Goal: Task Accomplishment & Management: Use online tool/utility

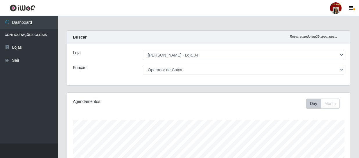
select select "251"
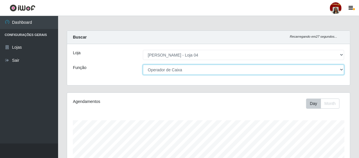
drag, startPoint x: 181, startPoint y: 72, endPoint x: 180, endPoint y: 66, distance: 5.8
click at [181, 72] on select "[Selecione...] ASG ASG + ASG ++ Auxiliar de Depósito Auxiliar de Depósito + Aux…" at bounding box center [243, 70] width 201 height 10
click at [143, 65] on select "[Selecione...] ASG ASG + ASG ++ Auxiliar de Depósito Auxiliar de Depósito + Aux…" at bounding box center [243, 70] width 201 height 10
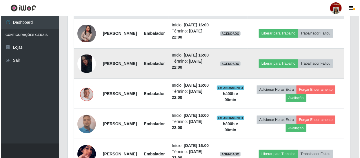
scroll to position [229, 0]
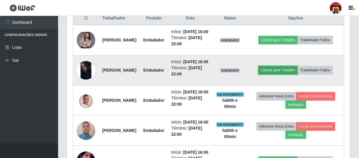
click at [284, 74] on button "Liberar para Trabalho" at bounding box center [277, 70] width 39 height 8
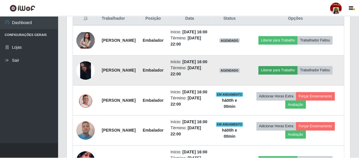
scroll to position [120, 280]
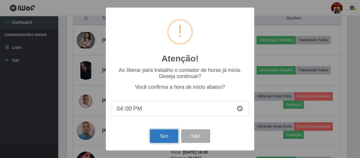
click at [173, 135] on button "Sim" at bounding box center [164, 136] width 28 height 14
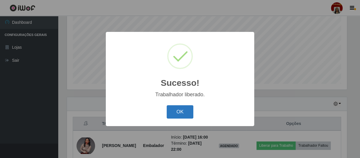
click at [182, 111] on button "OK" at bounding box center [180, 112] width 27 height 14
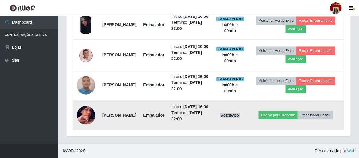
scroll to position [305, 0]
click at [295, 111] on button "Liberar para Trabalho" at bounding box center [277, 115] width 39 height 8
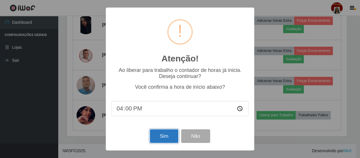
click at [173, 139] on button "Sim" at bounding box center [164, 136] width 28 height 14
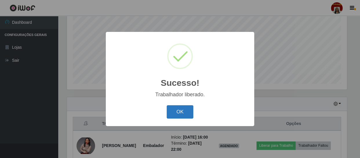
click at [178, 113] on button "OK" at bounding box center [180, 112] width 27 height 14
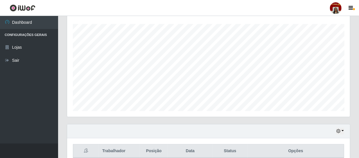
scroll to position [49, 0]
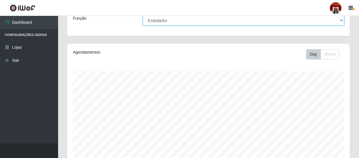
click at [181, 19] on select "[Selecione...] ASG ASG + ASG ++ Auxiliar de Depósito Auxiliar de Depósito + Aux…" at bounding box center [243, 20] width 201 height 10
click at [244, 19] on select "[Selecione...] ASG ASG + ASG ++ Auxiliar de Depósito Auxiliar de Depósito + Aux…" at bounding box center [243, 20] width 201 height 10
select select "22"
click at [249, 19] on select "[Selecione...] ASG ASG + ASG ++ Auxiliar de Depósito Auxiliar de Depósito + Aux…" at bounding box center [243, 20] width 201 height 10
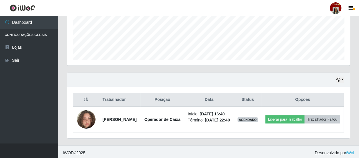
scroll to position [160, 0]
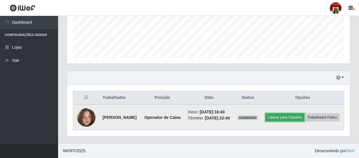
click at [292, 113] on button "Liberar para Trabalho" at bounding box center [284, 117] width 39 height 8
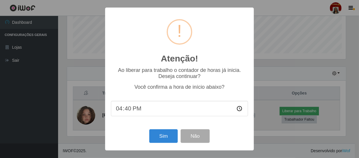
scroll to position [120, 280]
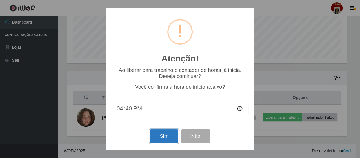
click at [167, 135] on button "Sim" at bounding box center [164, 136] width 28 height 14
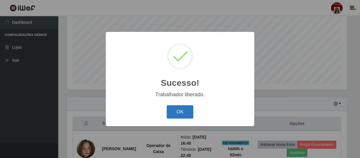
click at [178, 114] on button "OK" at bounding box center [180, 112] width 27 height 14
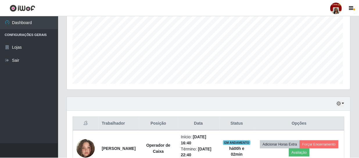
scroll to position [120, 283]
